Goal: Information Seeking & Learning: Understand process/instructions

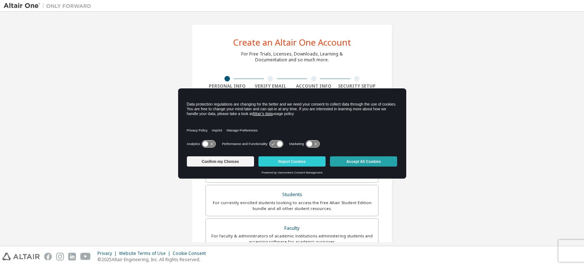
click at [362, 163] on button "Accept All Cookies" at bounding box center [363, 161] width 67 height 10
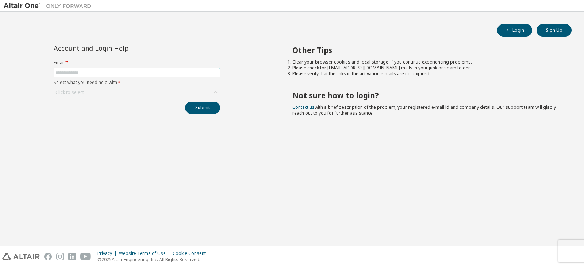
click at [152, 72] on input "text" at bounding box center [136, 73] width 163 height 6
type input "**********"
click at [123, 92] on div "Click to select" at bounding box center [137, 92] width 166 height 9
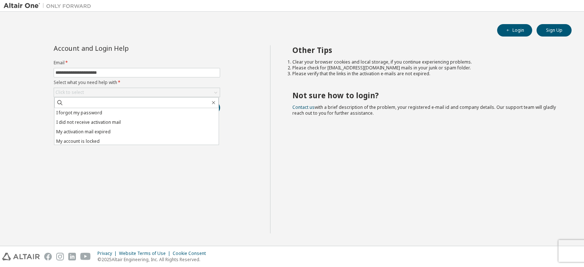
click at [282, 53] on div "Other Tips Clear your browser cookies and local storage, if you continue experi…" at bounding box center [425, 139] width 310 height 188
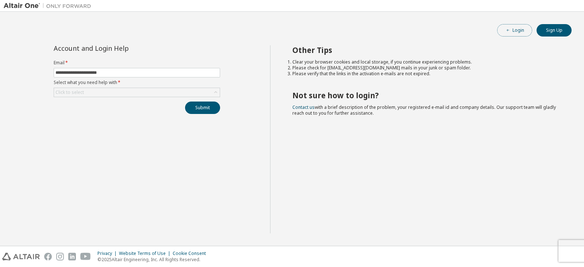
click at [518, 27] on button "Login" at bounding box center [514, 30] width 35 height 12
